Goal: Task Accomplishment & Management: Manage account settings

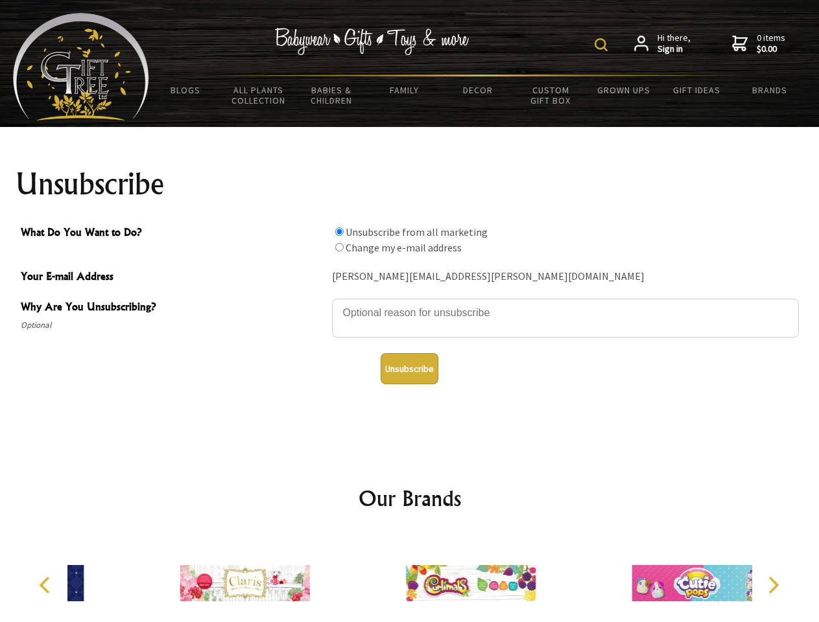
click at [603, 45] on img at bounding box center [600, 44] width 13 height 13
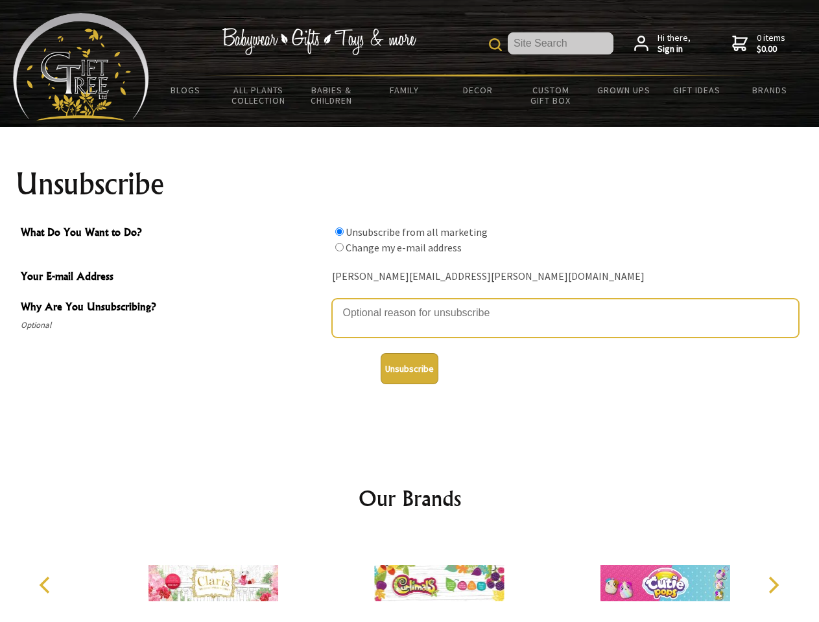
click at [410, 303] on textarea "Why Are You Unsubscribing?" at bounding box center [565, 318] width 467 height 39
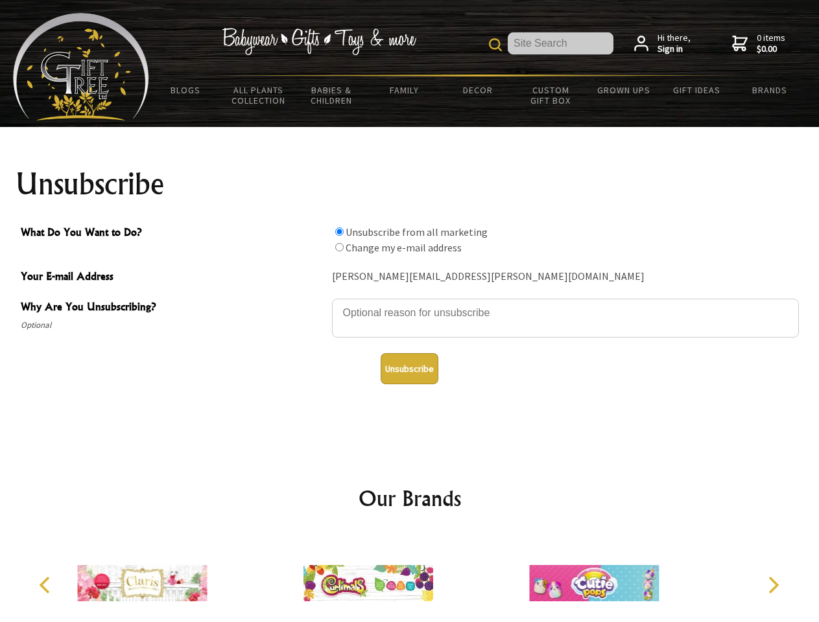
click at [339, 231] on input "What Do You Want to Do?" at bounding box center [339, 232] width 8 height 8
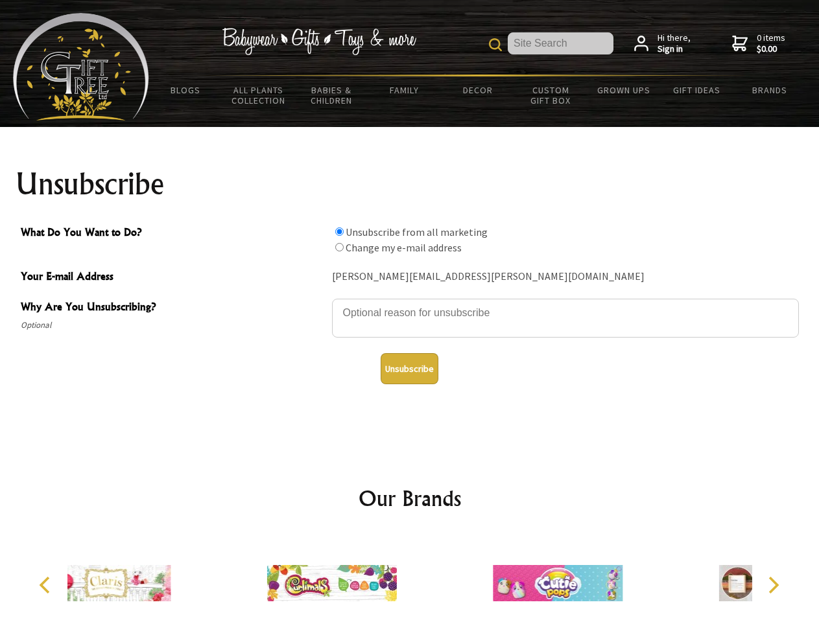
click at [339, 247] on input "What Do You Want to Do?" at bounding box center [339, 247] width 8 height 8
radio input "true"
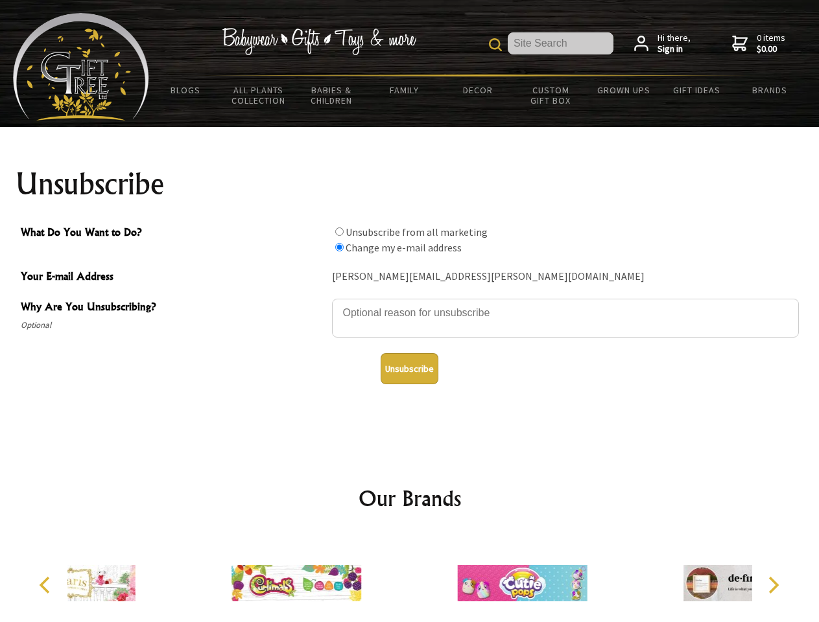
click at [409, 369] on button "Unsubscribe" at bounding box center [409, 368] width 58 height 31
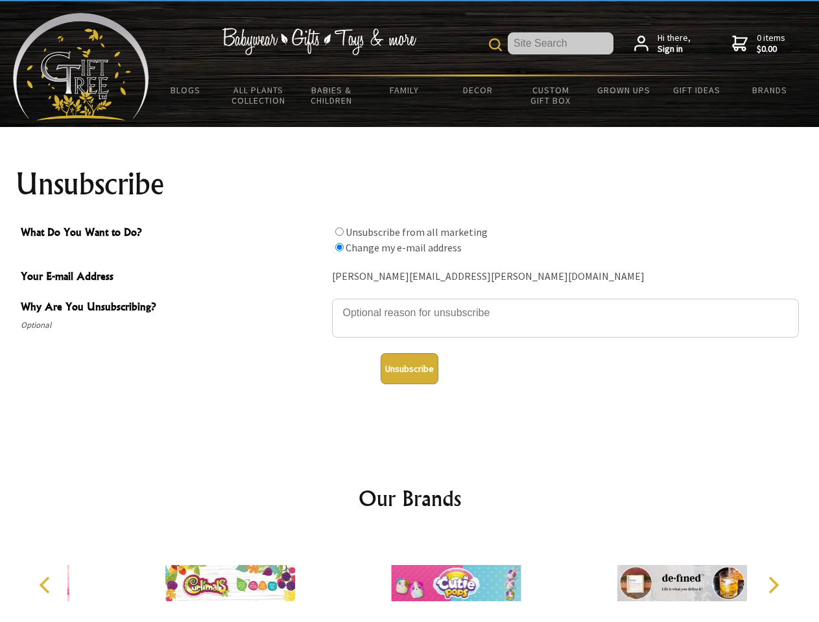
click at [47, 585] on icon "Previous" at bounding box center [46, 585] width 17 height 17
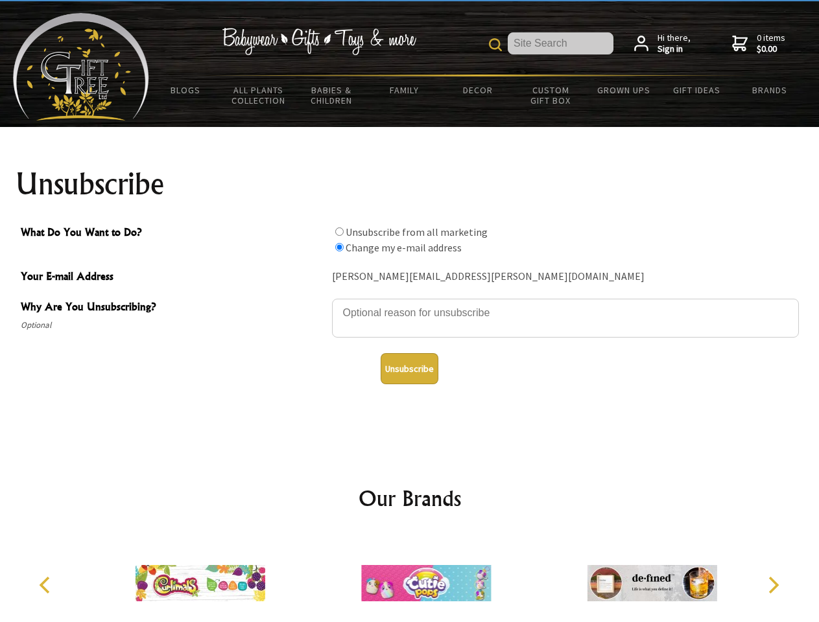
click at [773, 585] on icon "Next" at bounding box center [772, 585] width 17 height 17
